Goal: Task Accomplishment & Management: Use online tool/utility

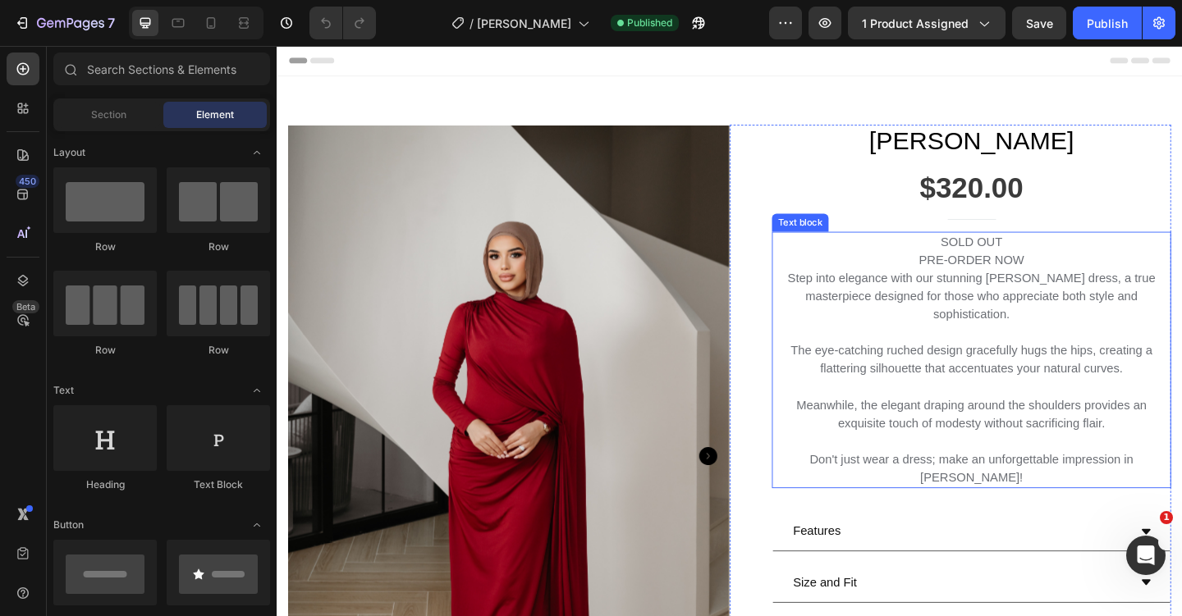
click at [1097, 275] on p "PRE-ORDER NOW" at bounding box center [1032, 280] width 431 height 20
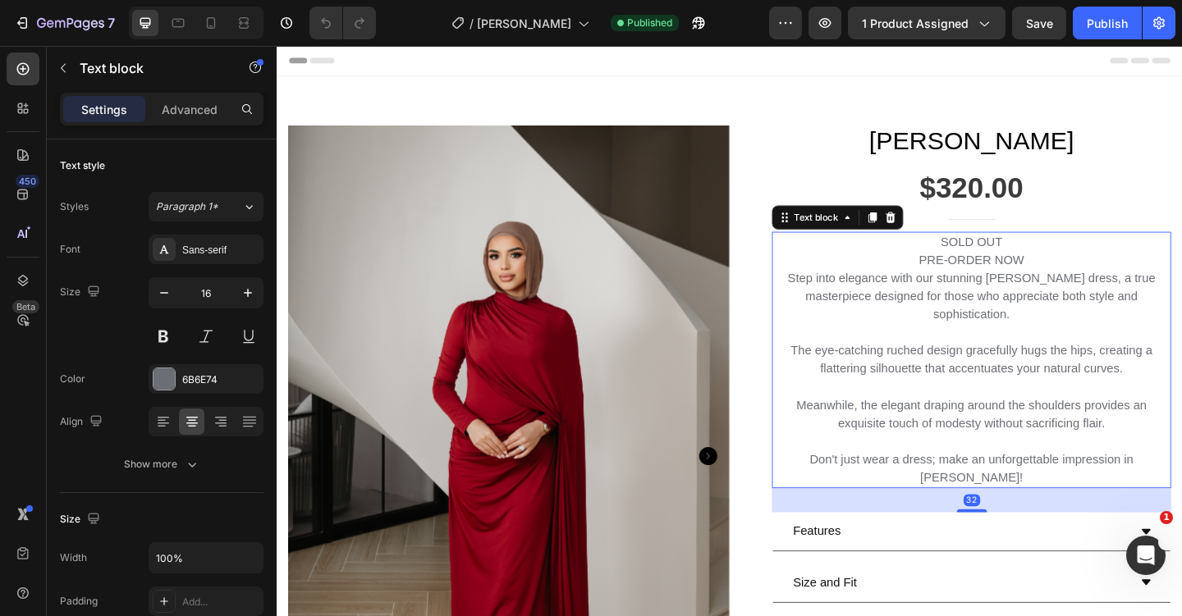
click at [1092, 277] on p "PRE-ORDER NOW" at bounding box center [1032, 280] width 431 height 20
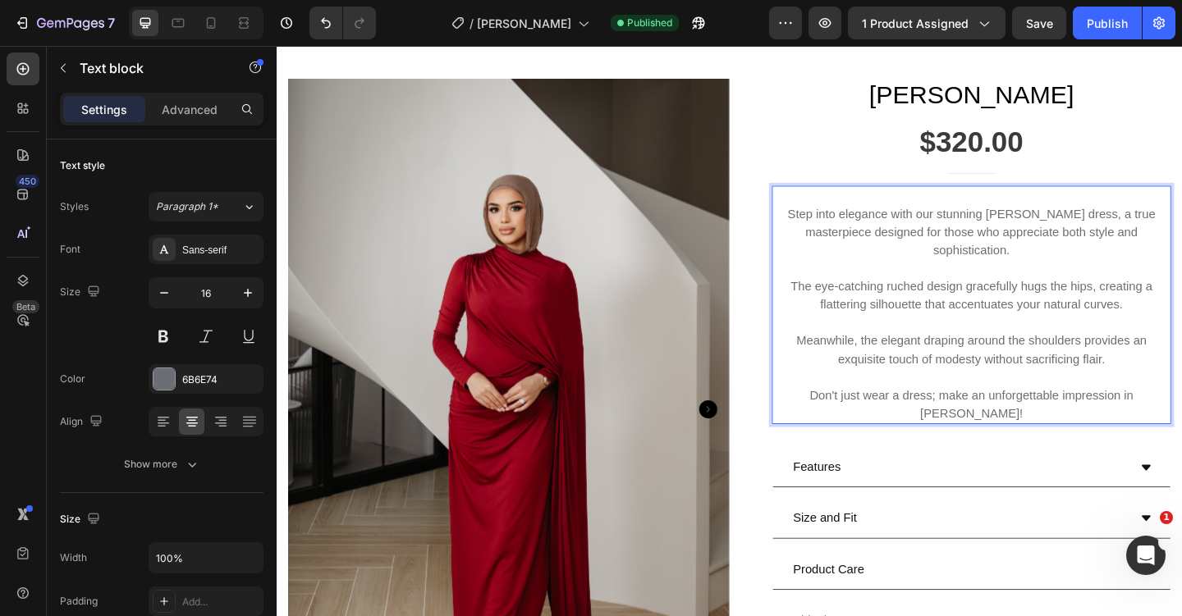
scroll to position [49, 0]
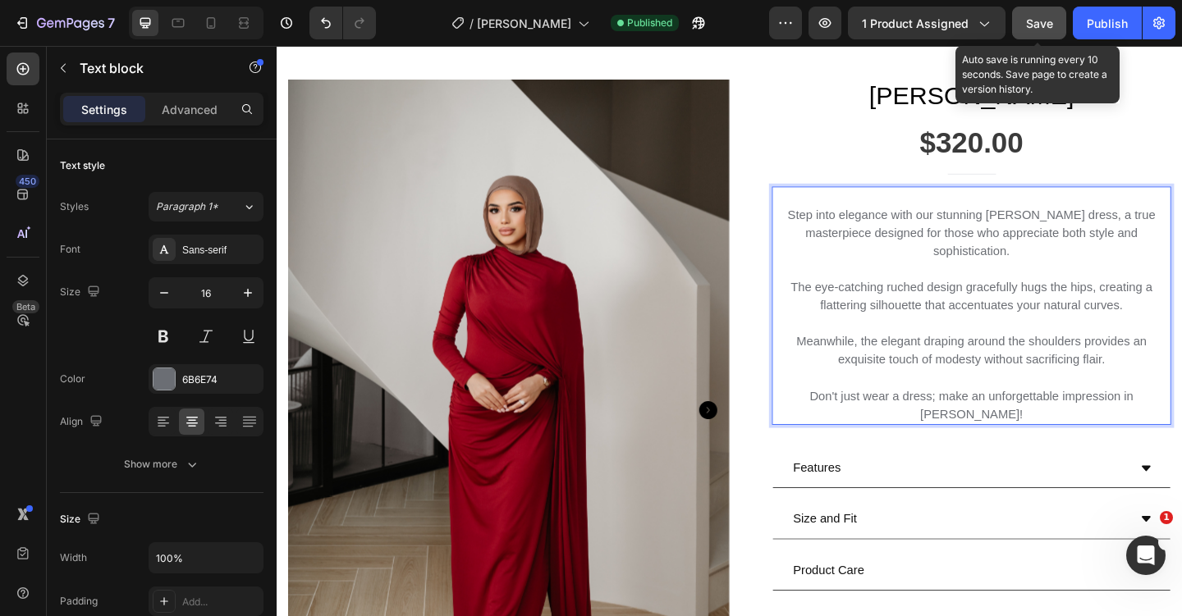
click at [1049, 34] on button "Save" at bounding box center [1039, 23] width 54 height 33
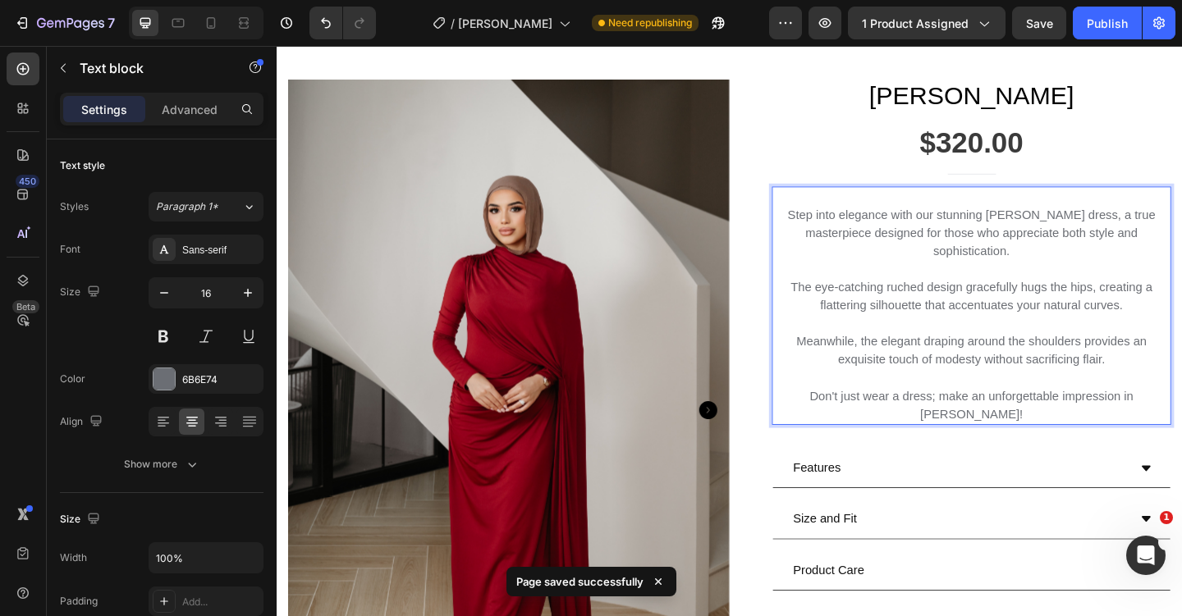
click at [969, 400] on p "Rich Text Editor. Editing area: main" at bounding box center [1032, 408] width 431 height 20
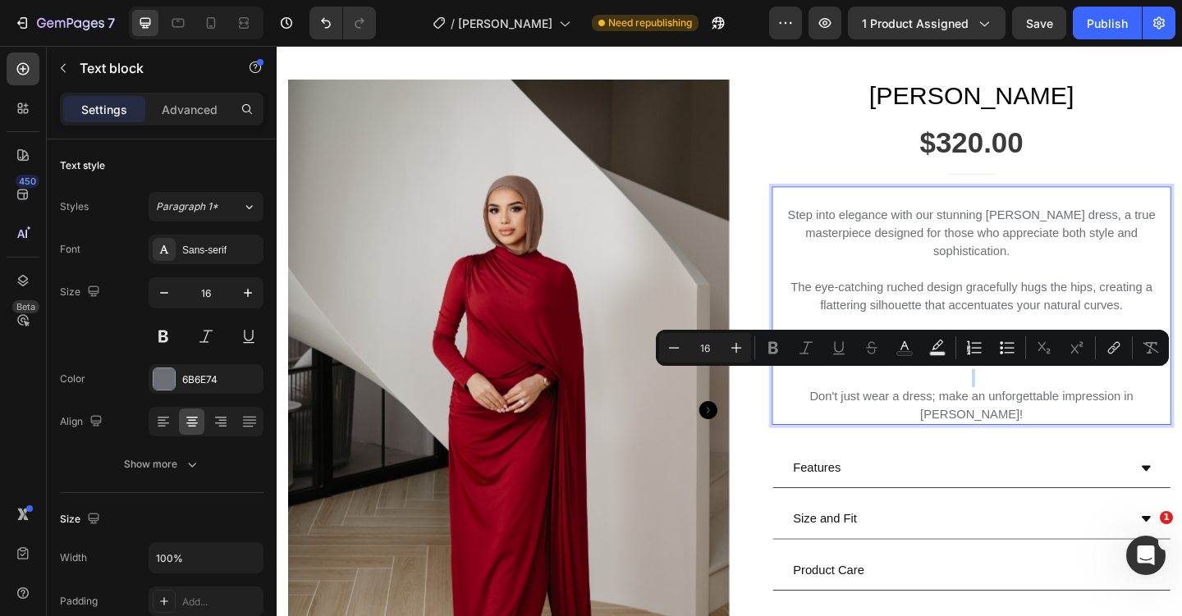
click at [969, 410] on p "Rich Text Editor. Editing area: main" at bounding box center [1032, 408] width 431 height 20
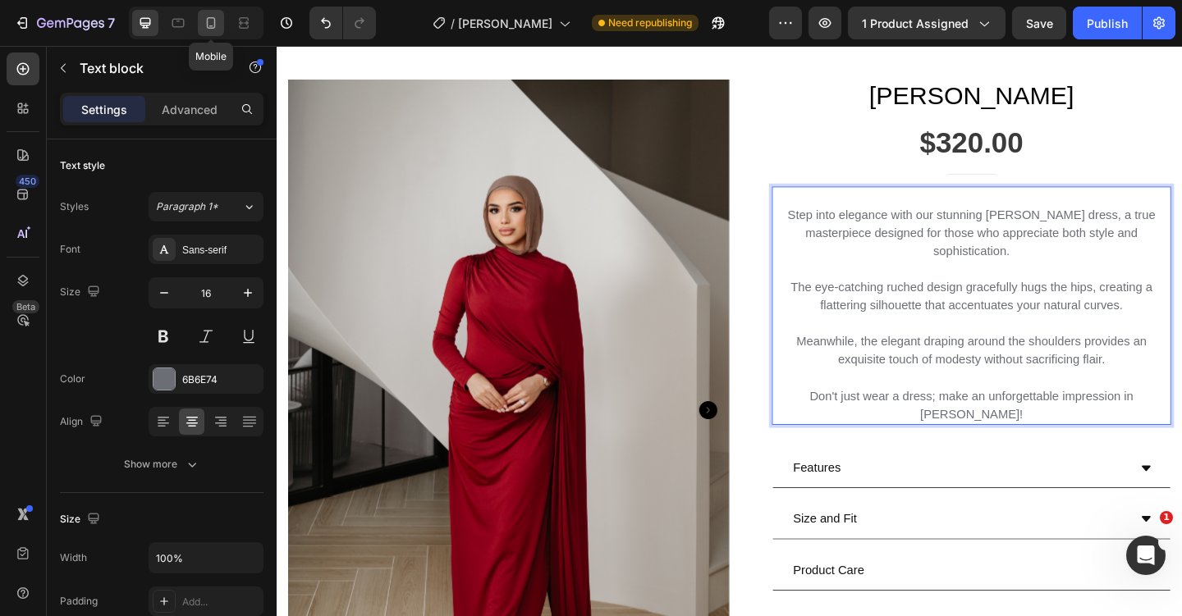
click at [211, 21] on icon at bounding box center [211, 23] width 16 height 16
type input "14"
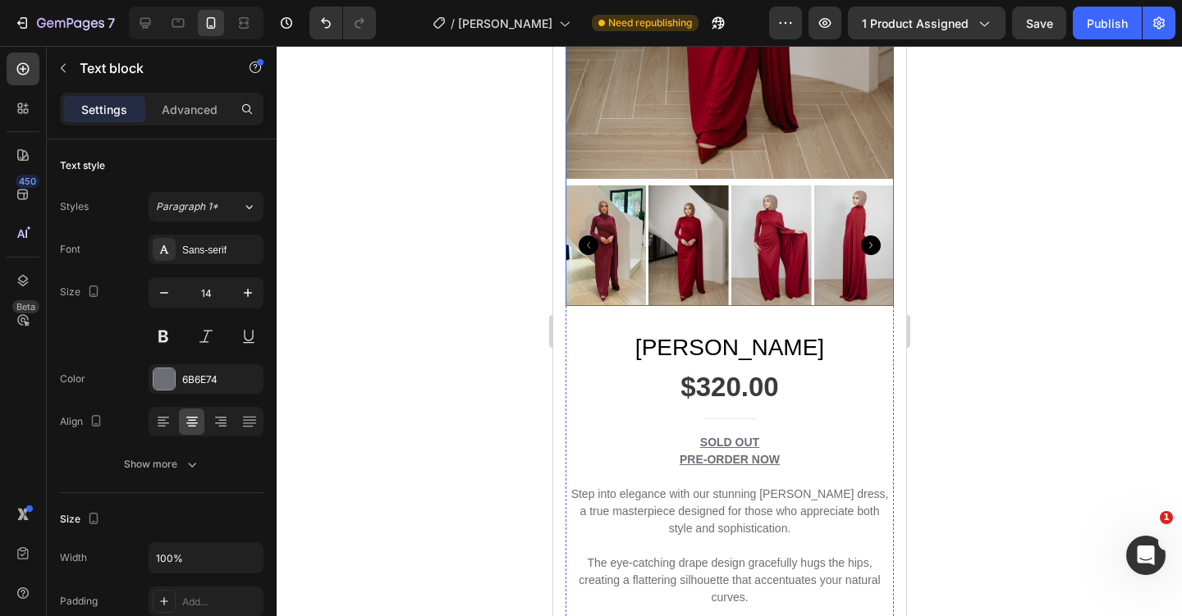
scroll to position [447, 0]
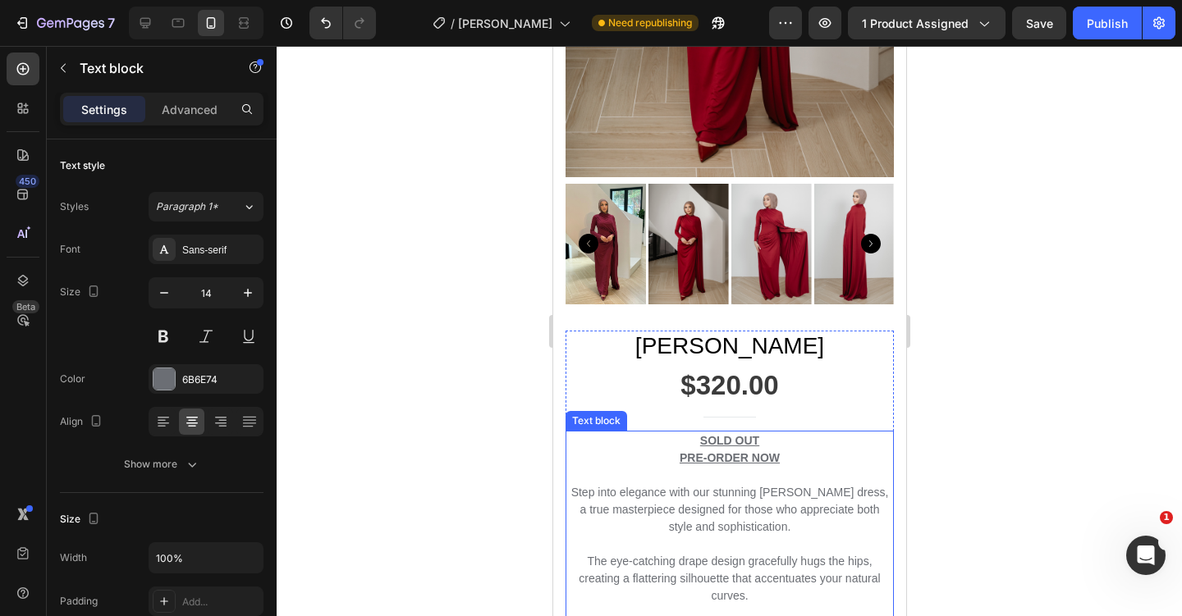
click at [786, 460] on p "PRE-ORDER NOW" at bounding box center [728, 458] width 325 height 17
click at [778, 457] on u "PRE-ORDER NOW" at bounding box center [729, 457] width 100 height 13
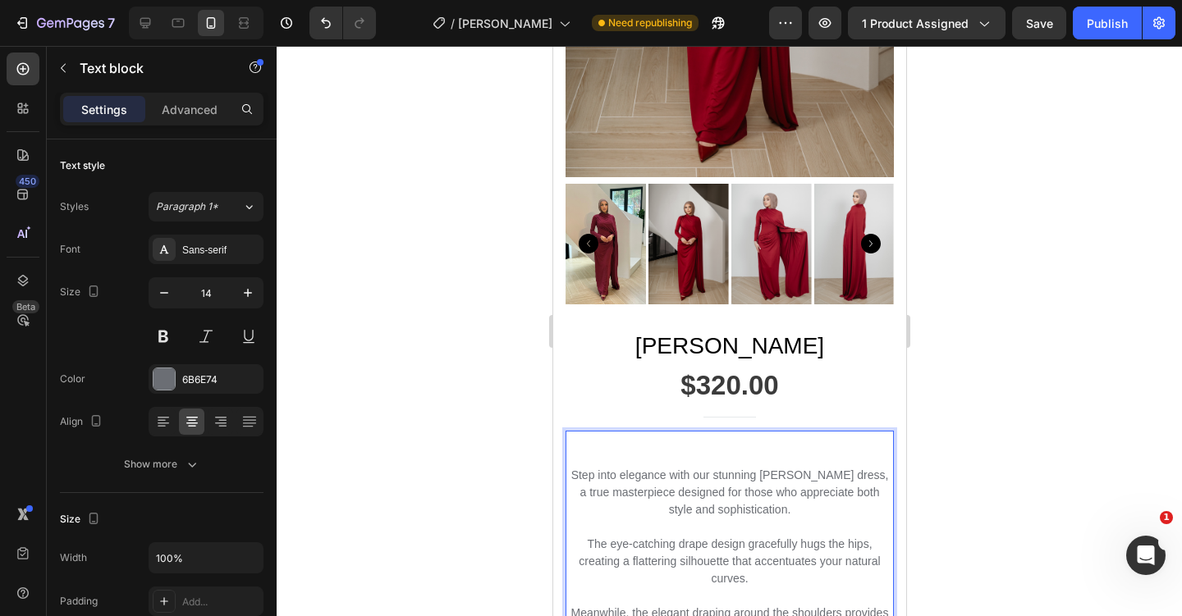
click at [743, 460] on p "Rich Text Editor. Editing area: main" at bounding box center [728, 458] width 325 height 17
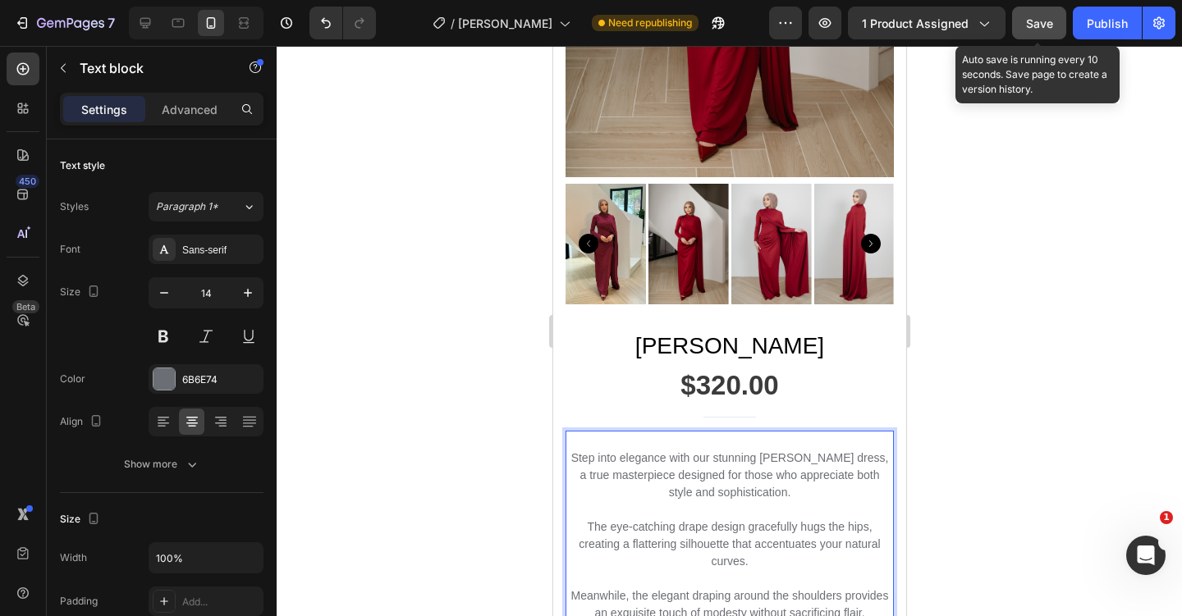
click at [1036, 21] on span "Save" at bounding box center [1039, 23] width 27 height 14
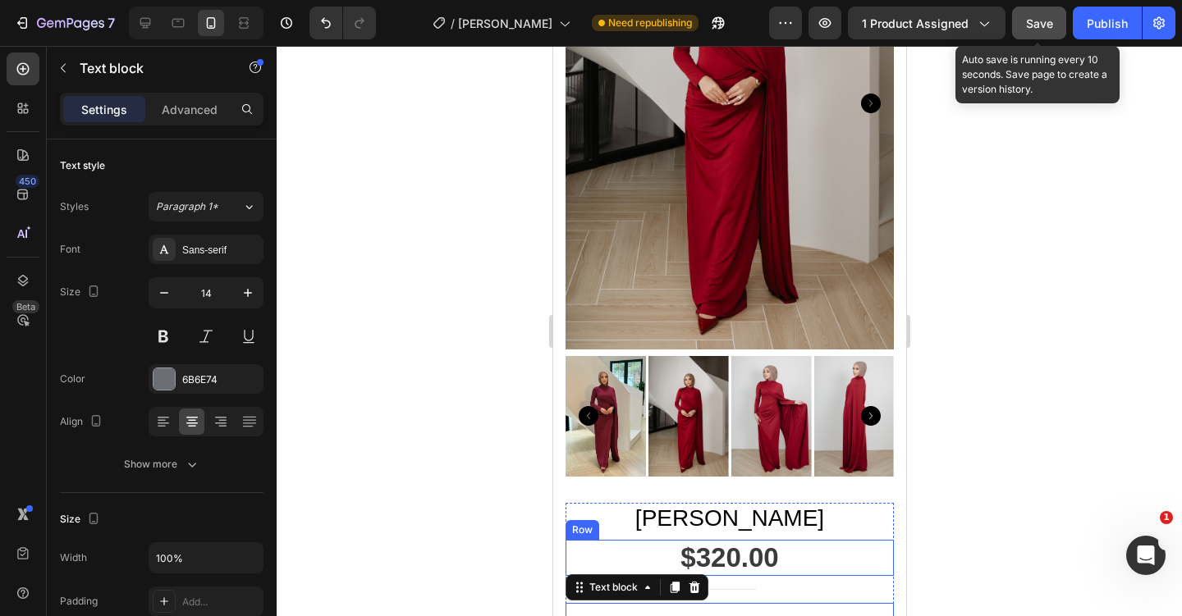
scroll to position [264, 0]
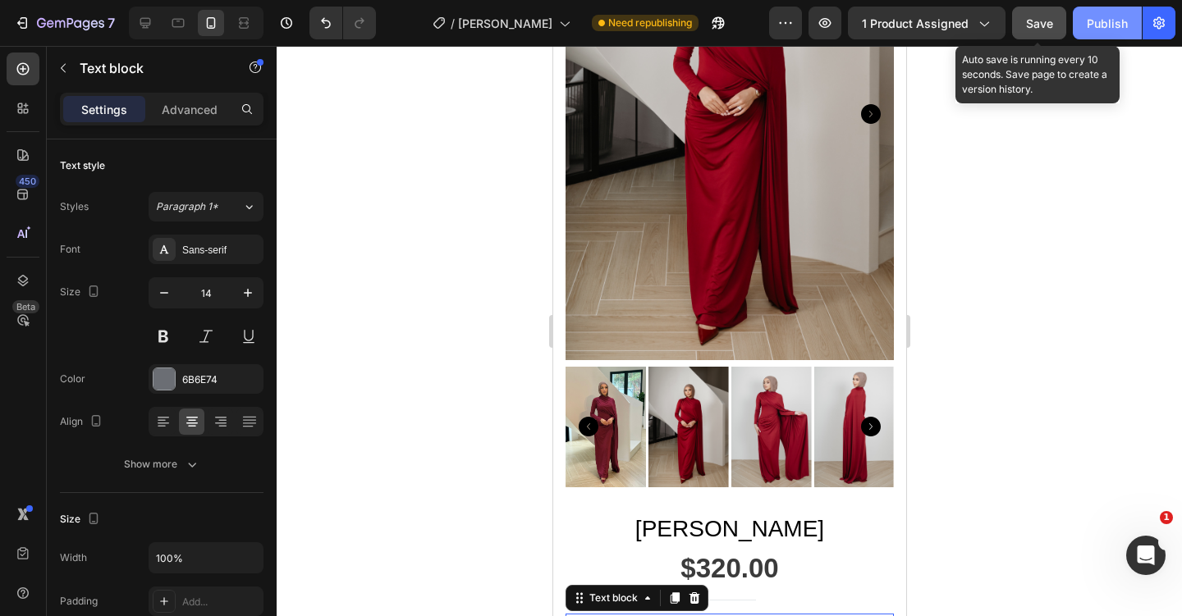
click at [1123, 27] on div "Publish" at bounding box center [1107, 23] width 41 height 17
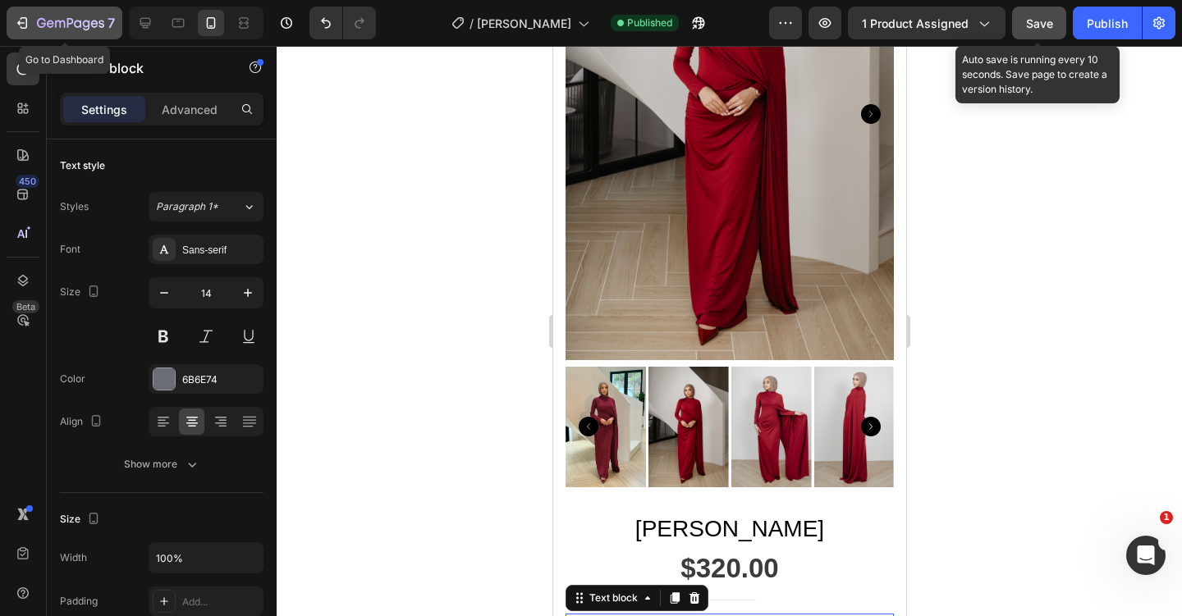
click at [26, 29] on icon "button" at bounding box center [22, 23] width 16 height 16
